Goal: Use online tool/utility

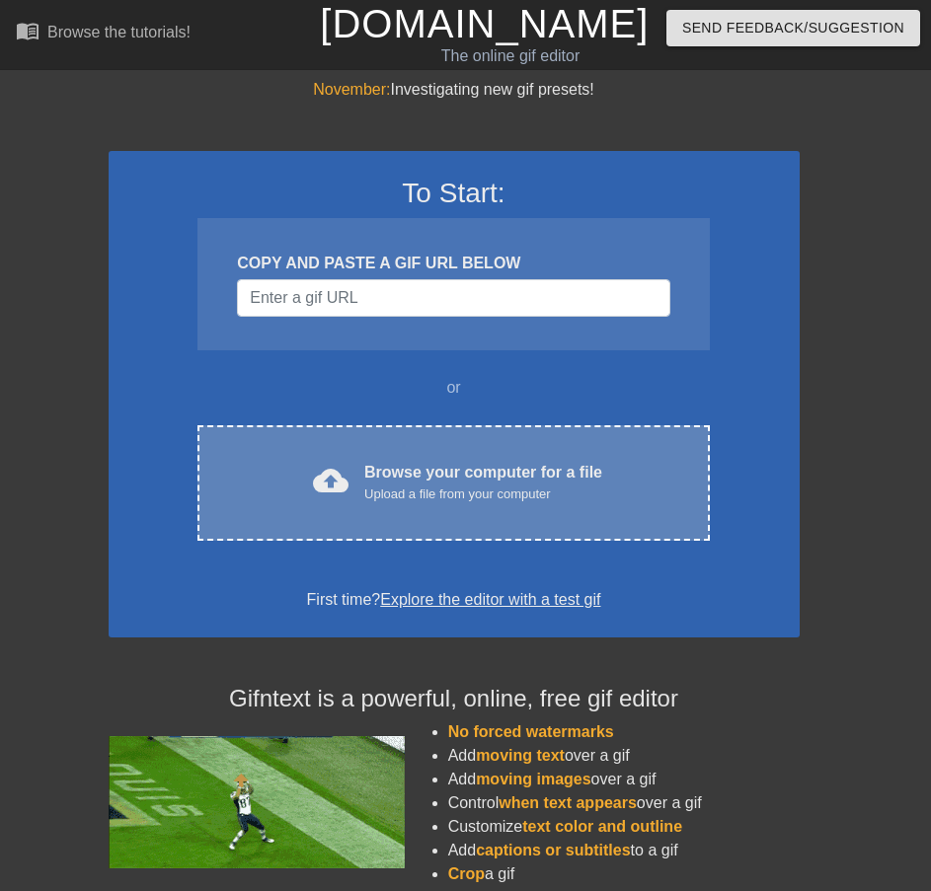
click at [448, 470] on div "Browse your computer for a file Upload a file from your computer" at bounding box center [483, 482] width 238 height 43
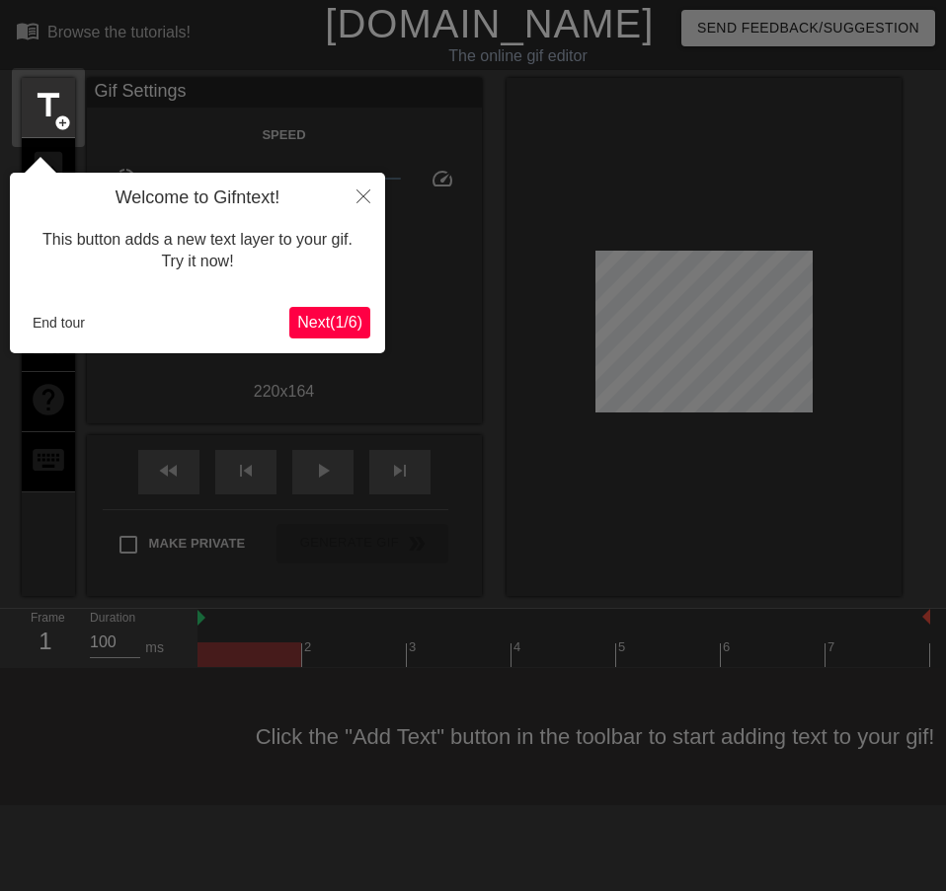
click at [327, 314] on span "Next ( 1 / 6 )" at bounding box center [329, 322] width 65 height 17
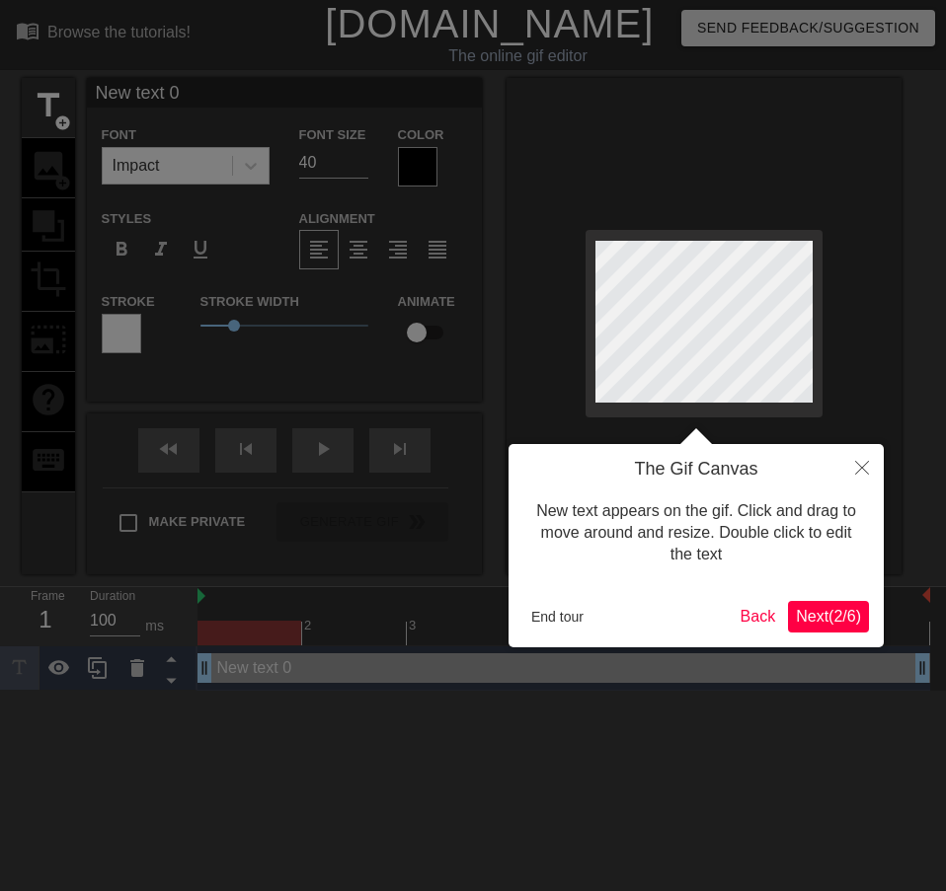
click at [824, 618] on span "Next ( 2 / 6 )" at bounding box center [828, 616] width 65 height 17
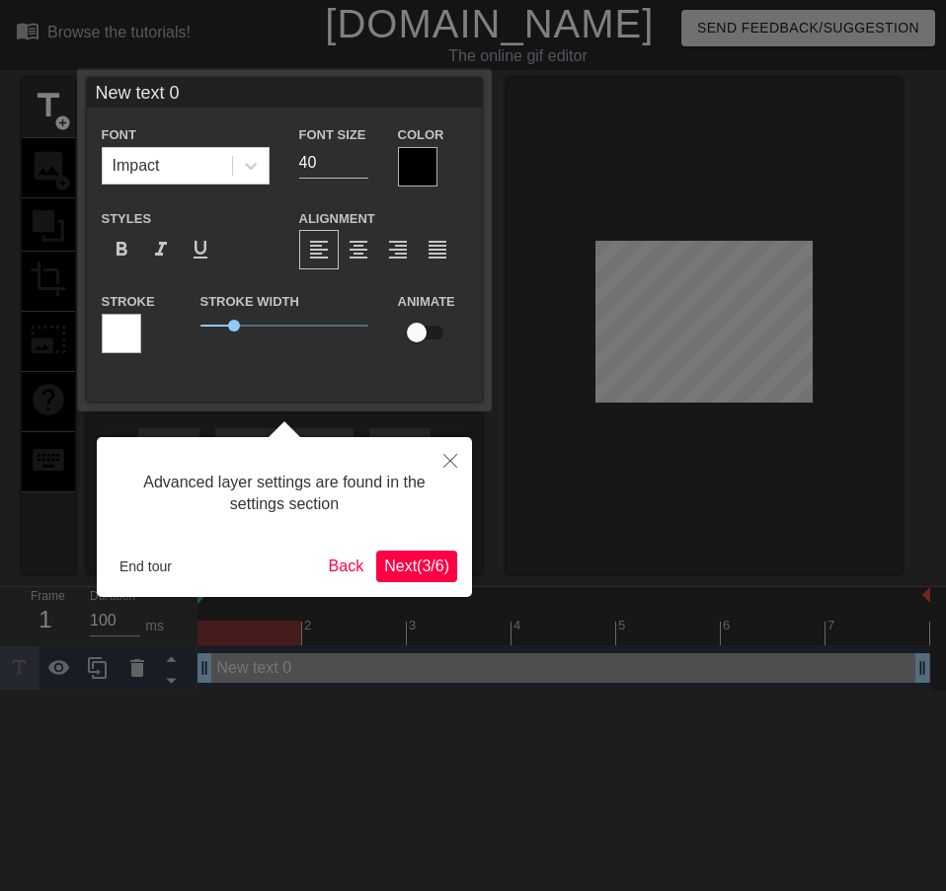
click at [415, 571] on span "Next ( 3 / 6 )" at bounding box center [416, 566] width 65 height 17
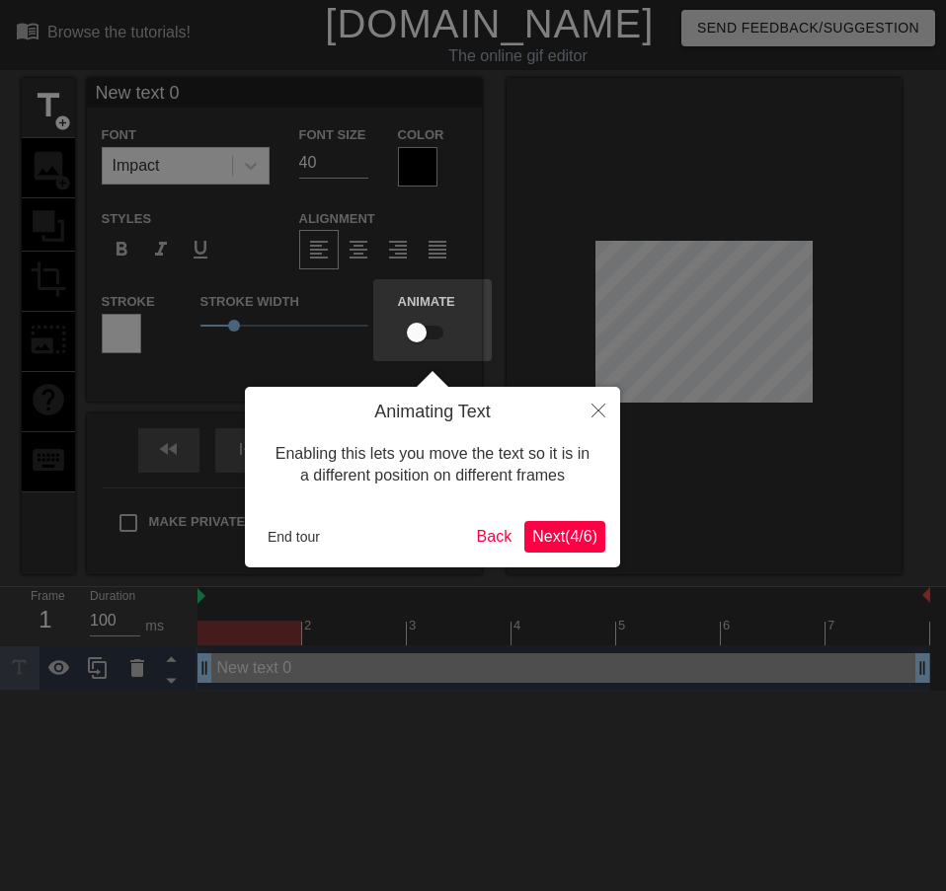
click at [548, 545] on span "Next ( 4 / 6 )" at bounding box center [564, 536] width 65 height 17
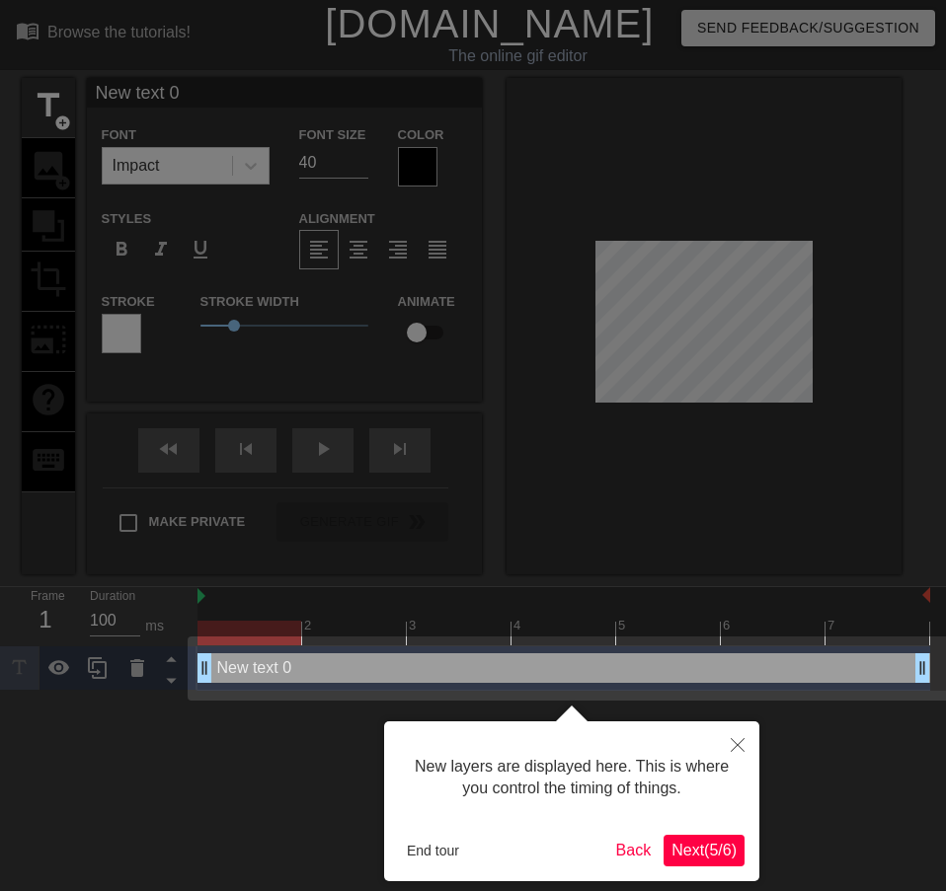
click at [695, 838] on button "Next ( 5 / 6 )" at bounding box center [703, 851] width 81 height 32
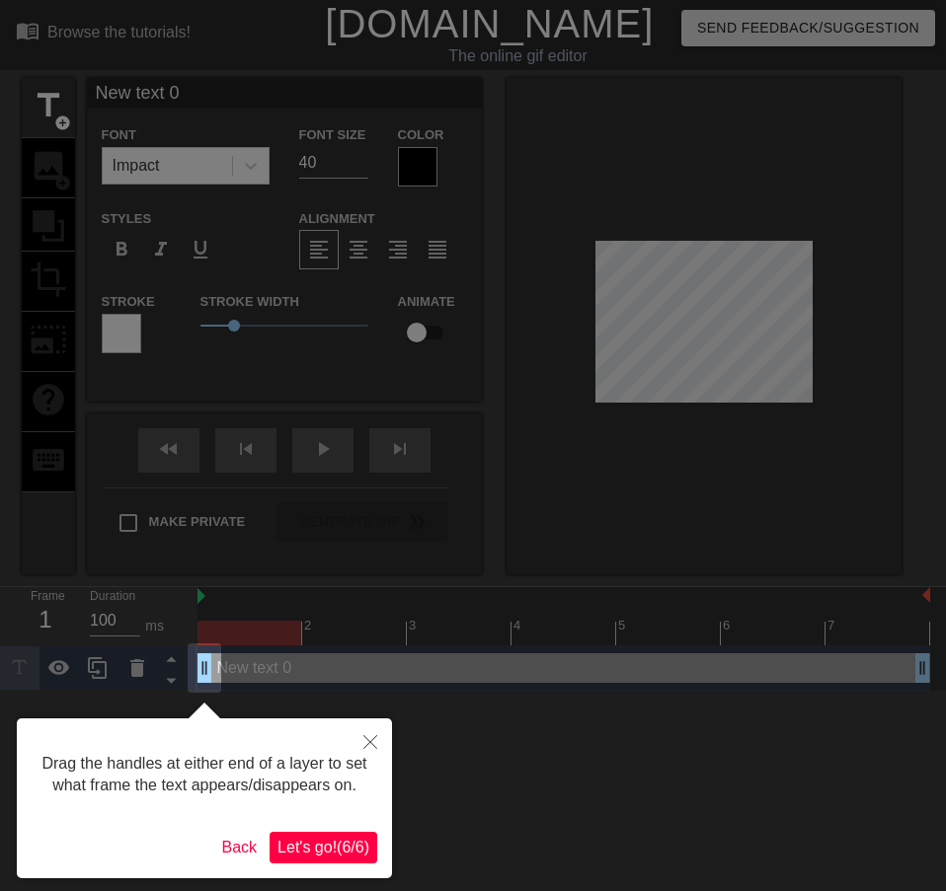
click at [349, 850] on span "Let's go! ( 6 / 6 )" at bounding box center [323, 847] width 92 height 17
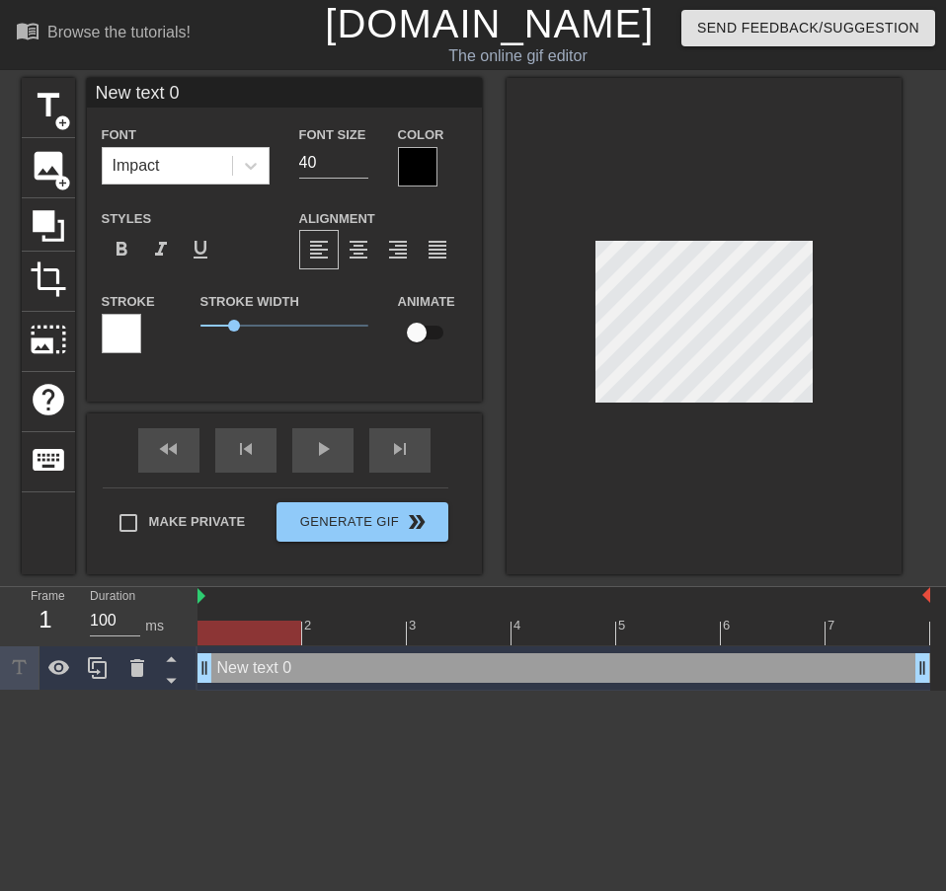
click at [240, 673] on div "New text 0 drag_handle drag_handle" at bounding box center [563, 668] width 732 height 30
drag, startPoint x: 235, startPoint y: 673, endPoint x: 120, endPoint y: 666, distance: 114.7
click at [120, 666] on div at bounding box center [136, 668] width 39 height 43
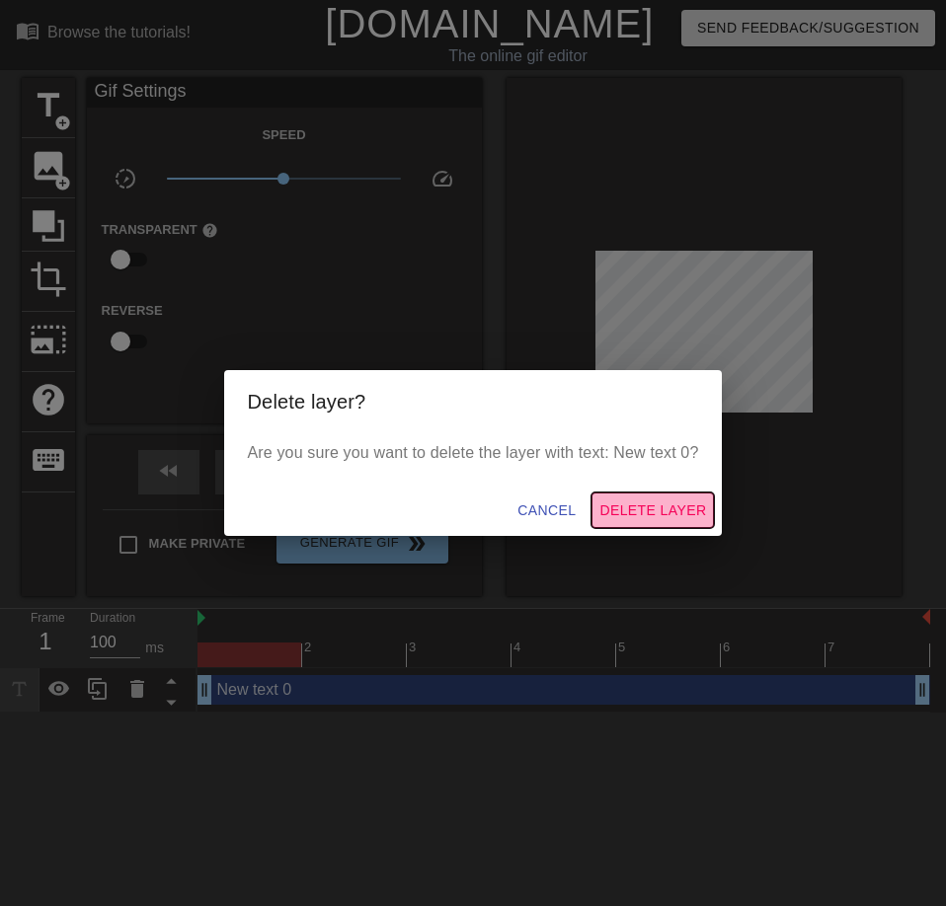
click at [663, 506] on span "Delete Layer" at bounding box center [652, 510] width 107 height 25
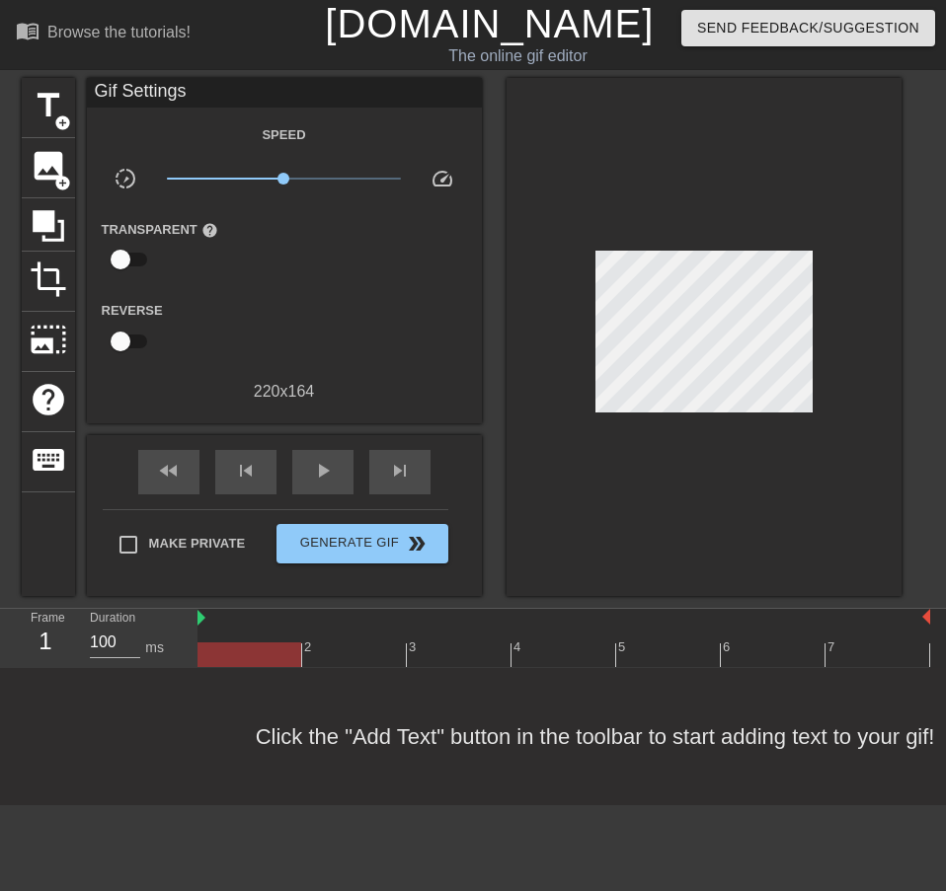
click at [249, 738] on div "Click the "Add Text" button in the toolbar to start adding text to your gif!" at bounding box center [473, 736] width 946 height 137
drag, startPoint x: 249, startPoint y: 734, endPoint x: 36, endPoint y: 166, distance: 607.2
click at [36, 166] on span "image" at bounding box center [49, 166] width 38 height 38
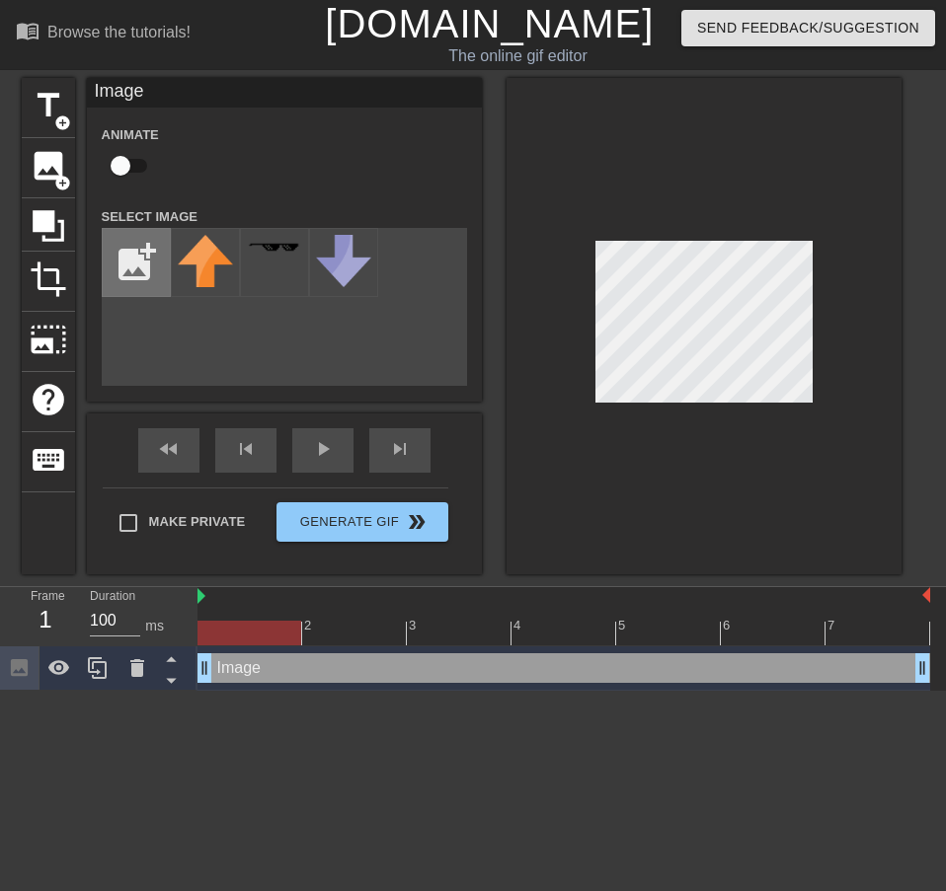
click at [134, 261] on input "file" at bounding box center [136, 262] width 67 height 67
